Goal: Navigation & Orientation: Find specific page/section

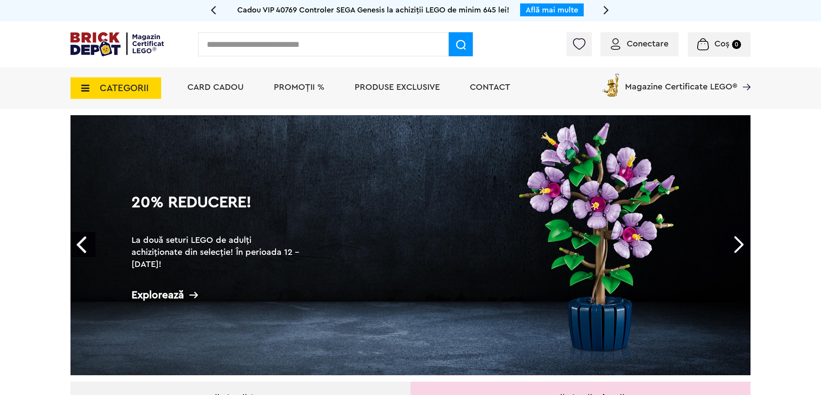
click at [94, 84] on span "CATEGORII" at bounding box center [116, 87] width 91 height 21
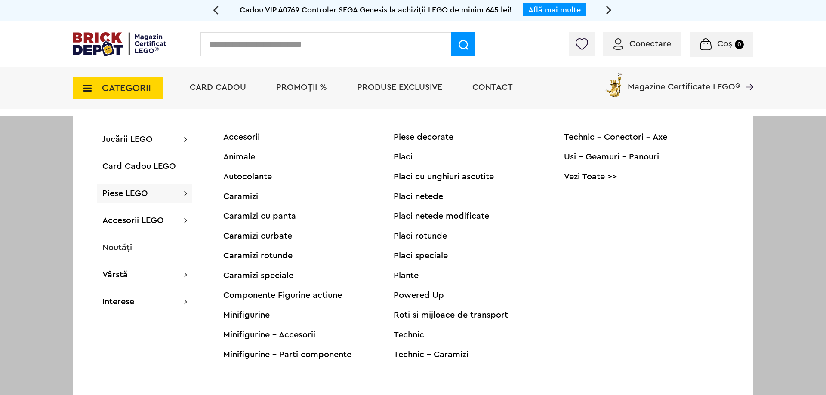
click at [129, 197] on span "Piese LEGO" at bounding box center [125, 193] width 46 height 9
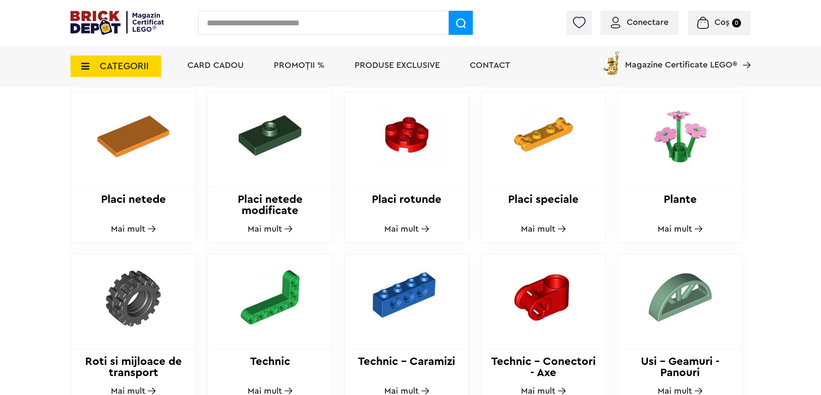
scroll to position [731, 0]
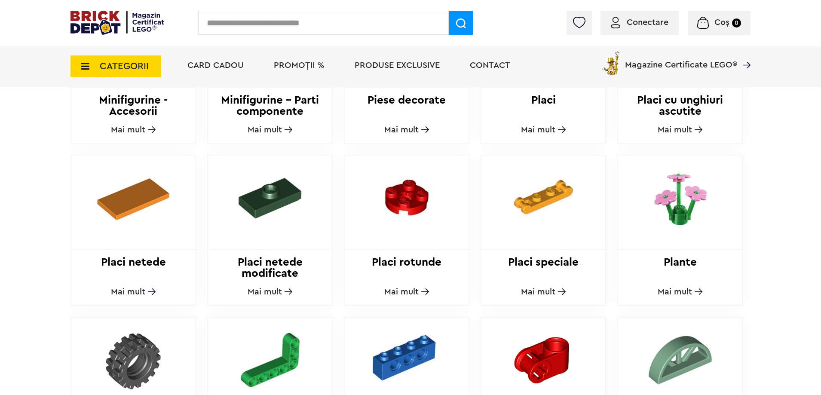
click at [678, 212] on img at bounding box center [680, 198] width 117 height 85
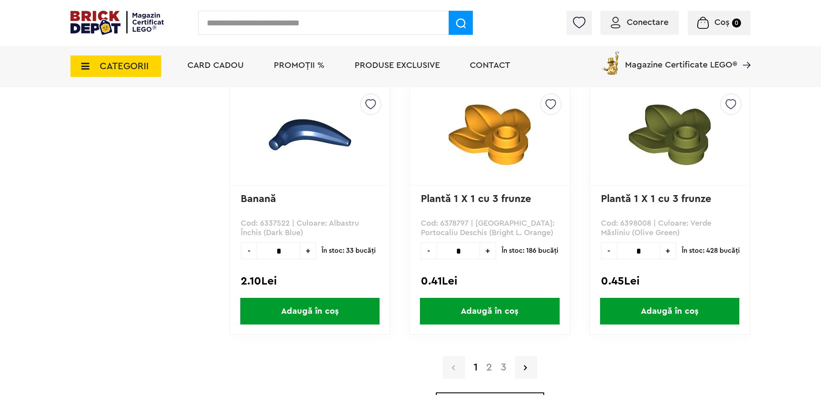
scroll to position [2451, 0]
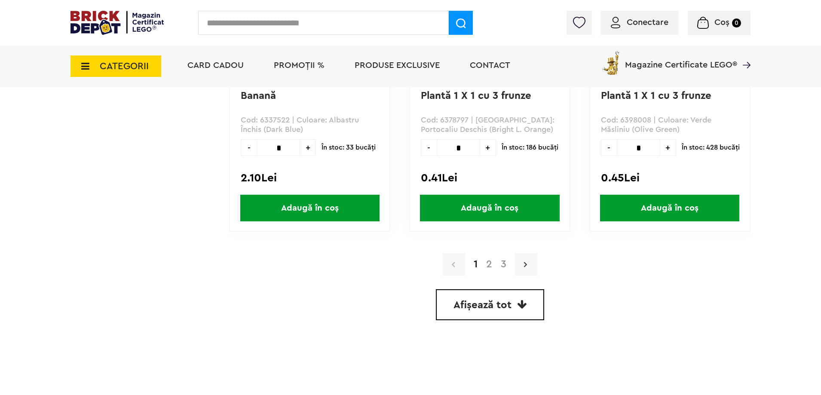
click at [525, 257] on link at bounding box center [526, 264] width 22 height 22
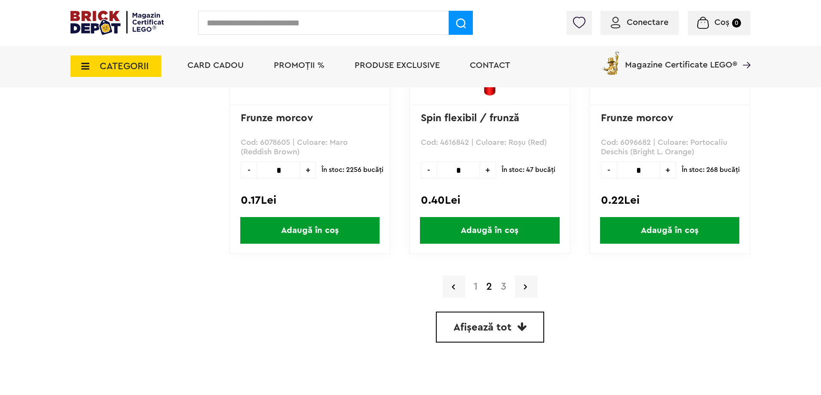
scroll to position [2494, 0]
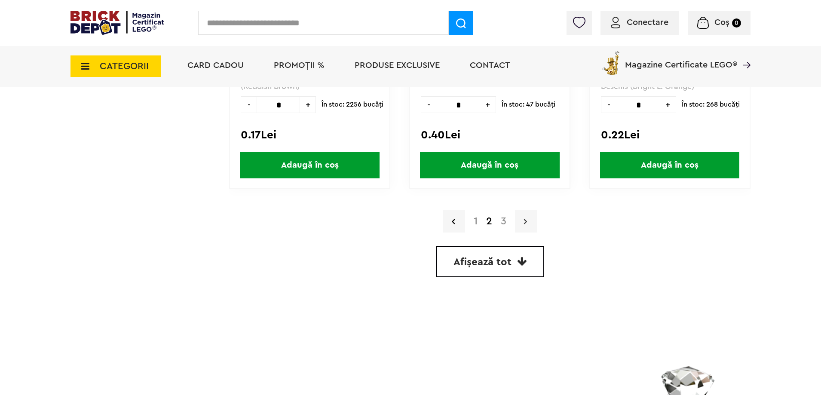
click at [516, 221] on link at bounding box center [526, 221] width 22 height 22
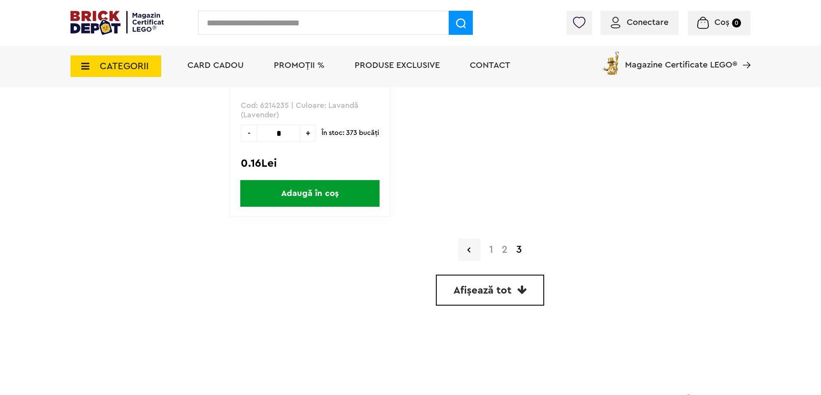
scroll to position [2026, 0]
